Goal: Task Accomplishment & Management: Use online tool/utility

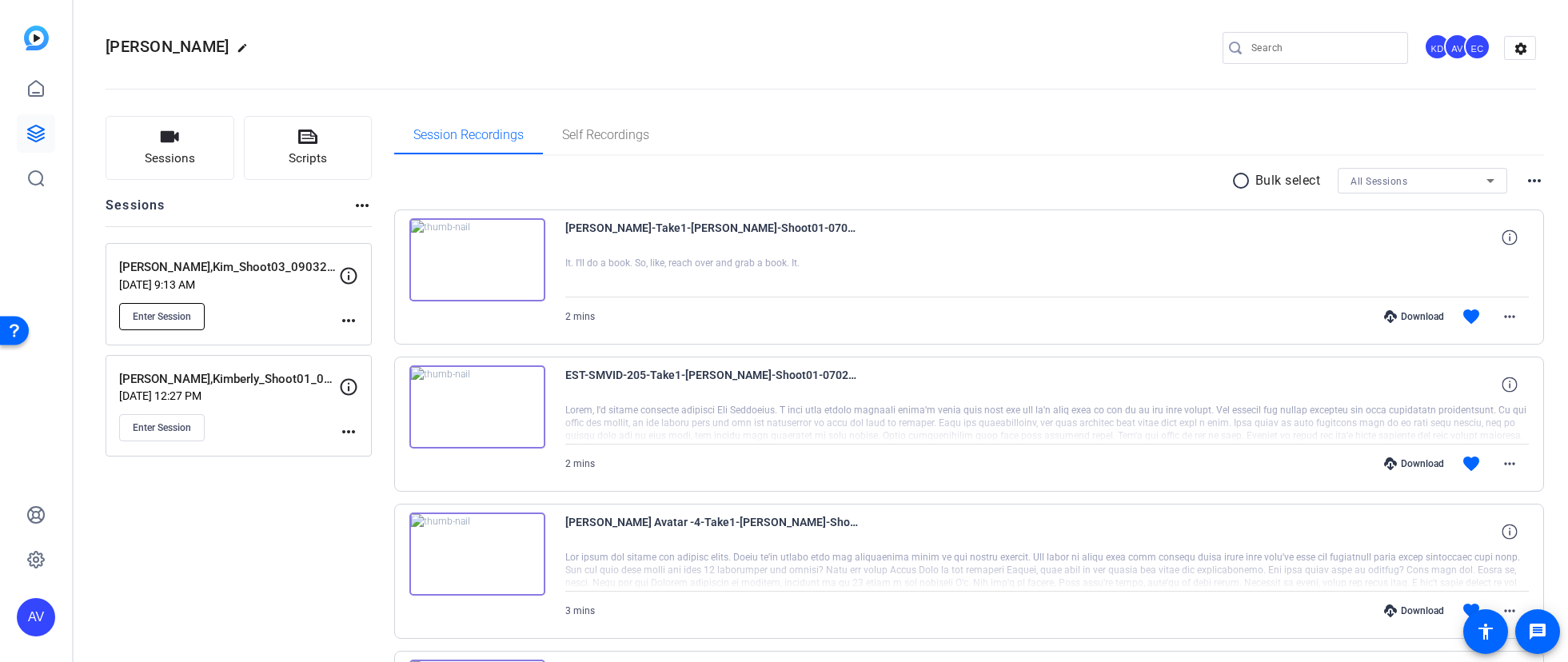
click at [155, 304] on button "Enter Session" at bounding box center [162, 317] width 86 height 27
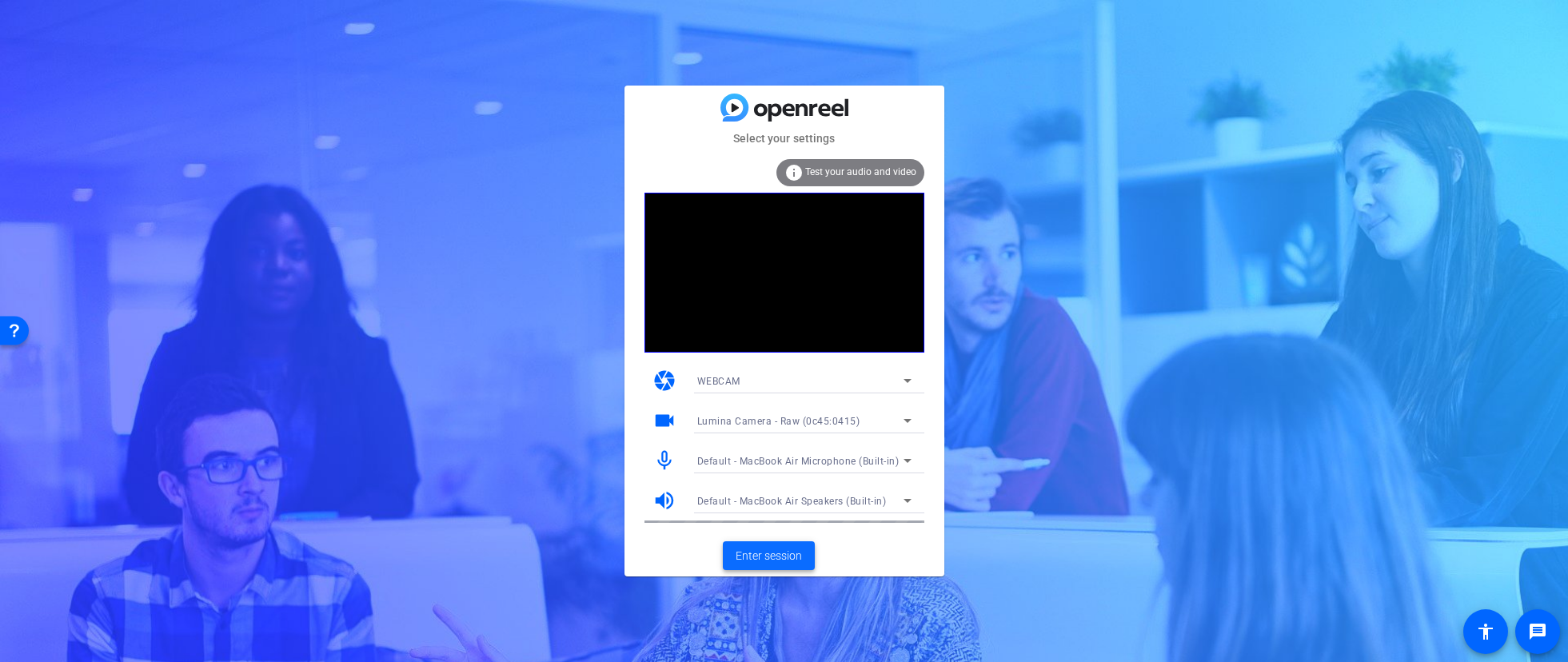
click at [750, 559] on span "Enter session" at bounding box center [768, 557] width 66 height 17
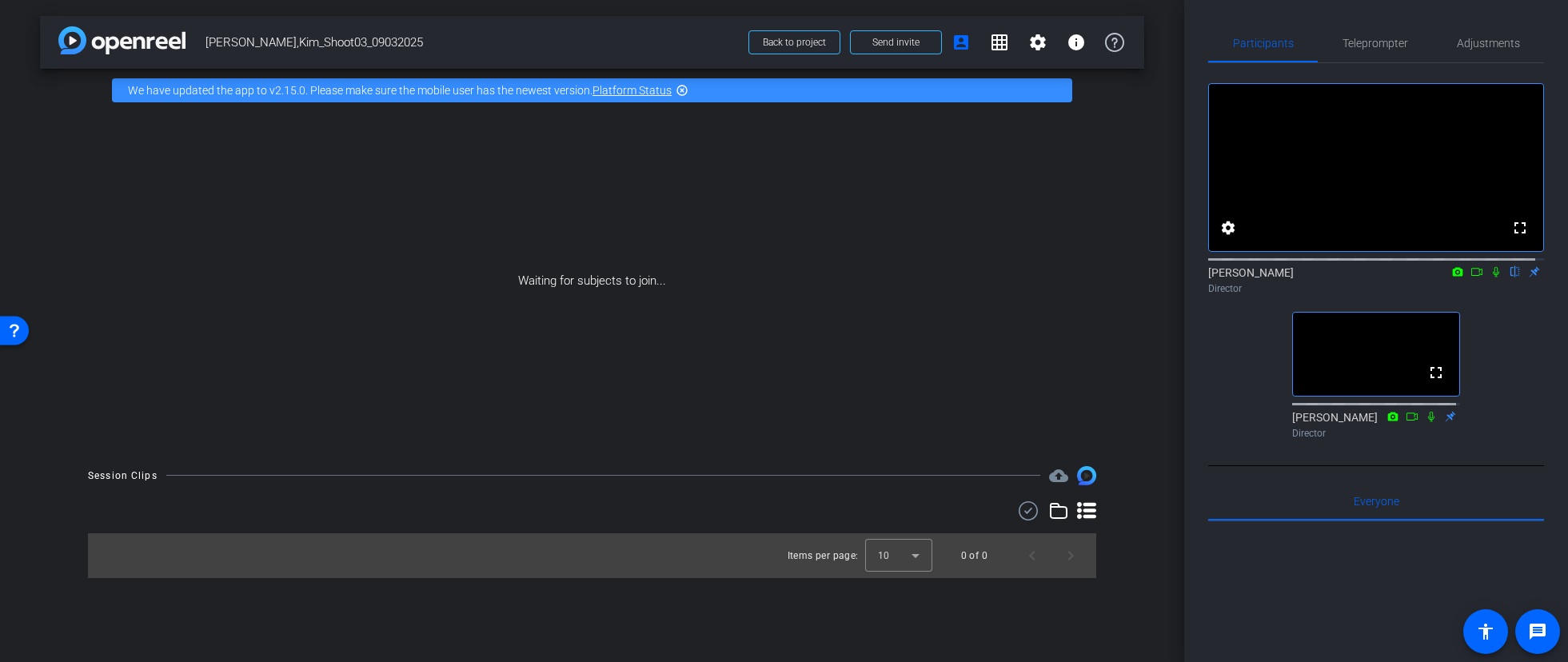
click at [1490, 278] on icon at bounding box center [1496, 272] width 13 height 11
click at [1471, 278] on icon at bounding box center [1477, 272] width 13 height 11
click at [1506, 279] on mat-icon at bounding box center [1515, 271] width 19 height 14
click at [1490, 278] on icon at bounding box center [1496, 272] width 13 height 11
